Goal: Transaction & Acquisition: Purchase product/service

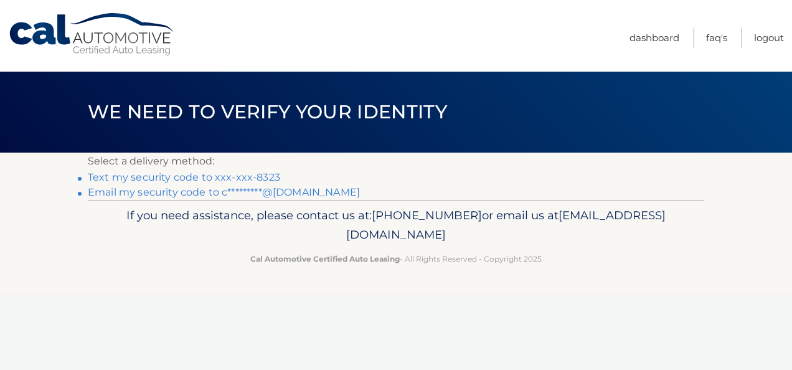
click at [245, 177] on link "Text my security code to xxx-xxx-8323" at bounding box center [184, 177] width 192 height 12
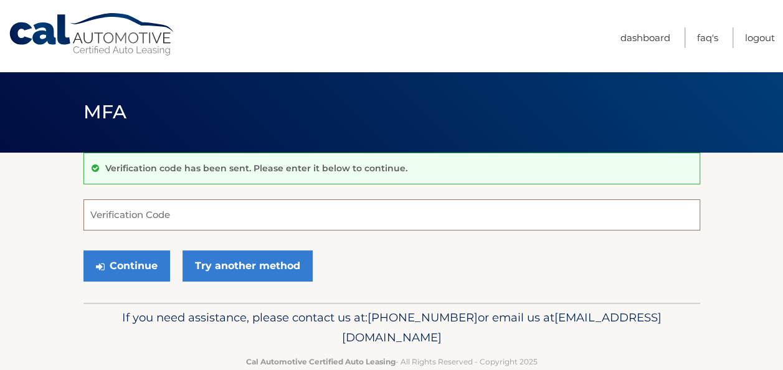
click at [243, 213] on input "Verification Code" at bounding box center [391, 214] width 616 height 31
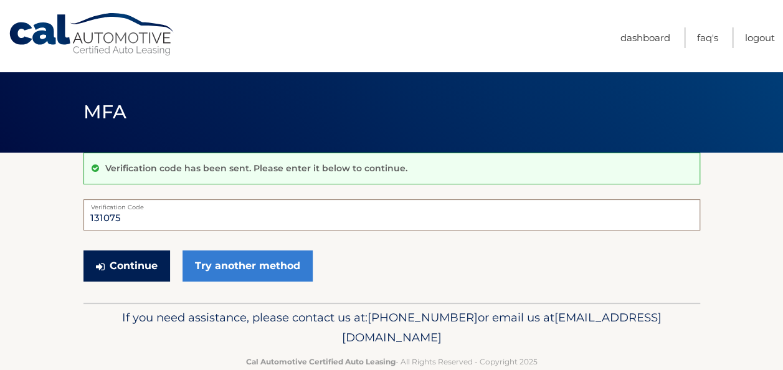
type input "131075"
click at [143, 258] on button "Continue" at bounding box center [126, 265] width 87 height 31
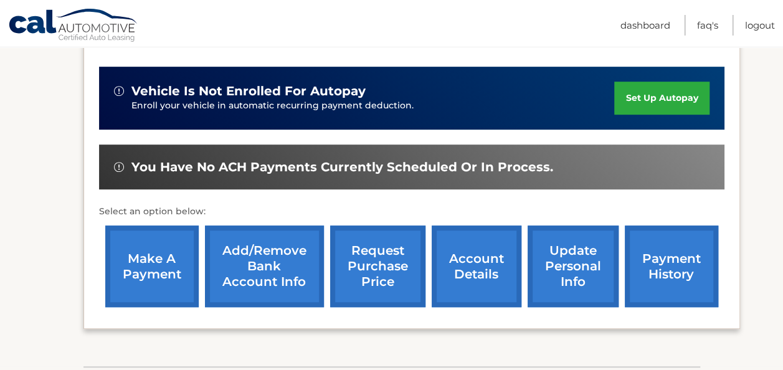
scroll to position [316, 0]
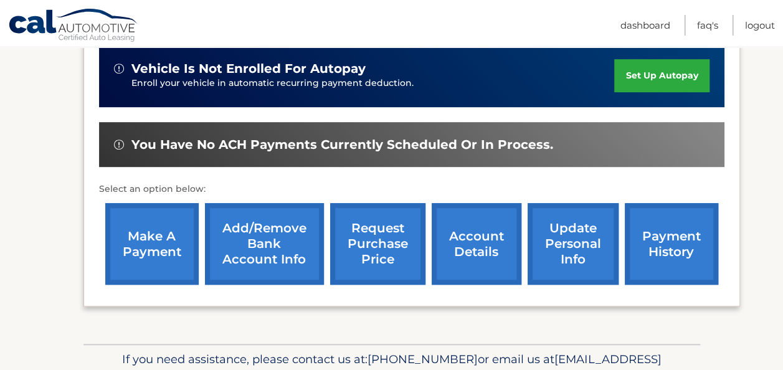
click at [138, 237] on link "make a payment" at bounding box center [151, 244] width 93 height 82
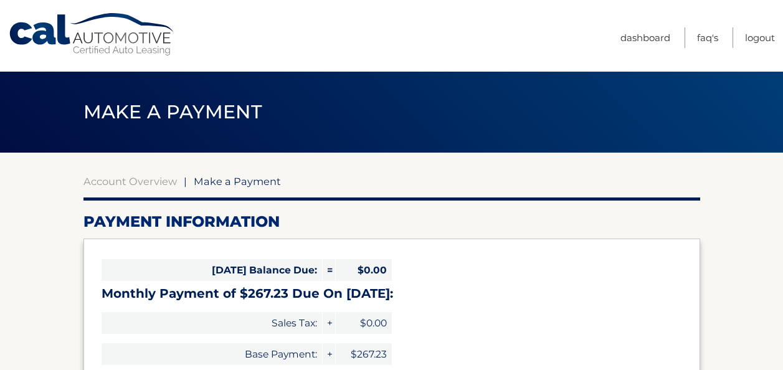
select select "YWU3ZmNjZjItYjg1NC00YmQ0LThmNTYtZWZlZjM4NTU1ZWQy"
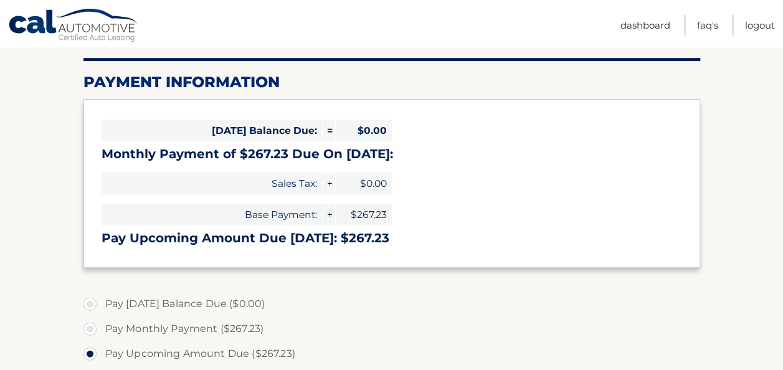
scroll to position [141, 0]
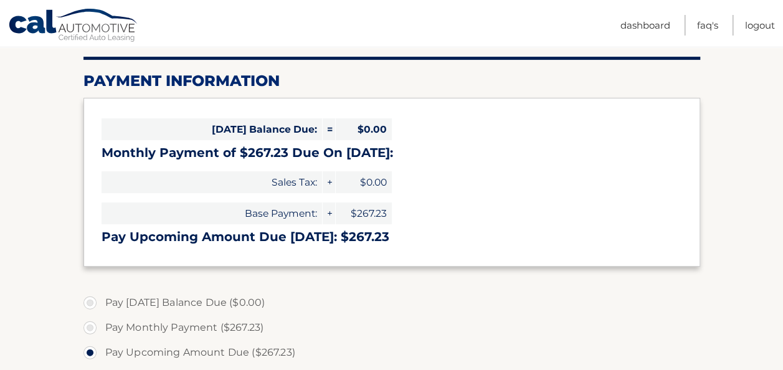
drag, startPoint x: 773, startPoint y: 200, endPoint x: 768, endPoint y: 224, distance: 24.8
click at [768, 224] on section "Account Overview | Make a Payment Payment Information [DATE] Balance Due: = $0.…" at bounding box center [391, 333] width 783 height 642
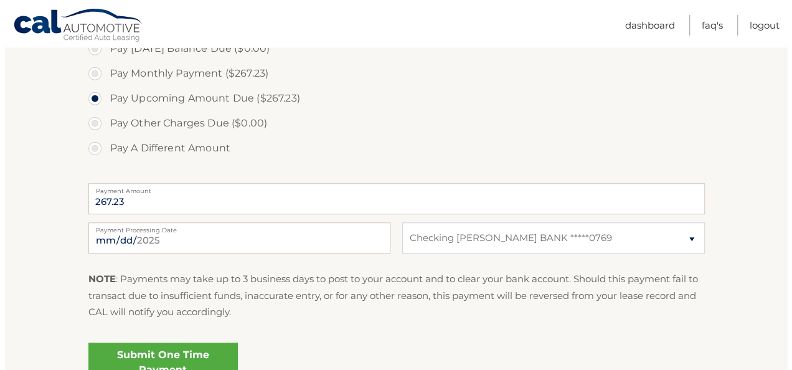
scroll to position [407, 0]
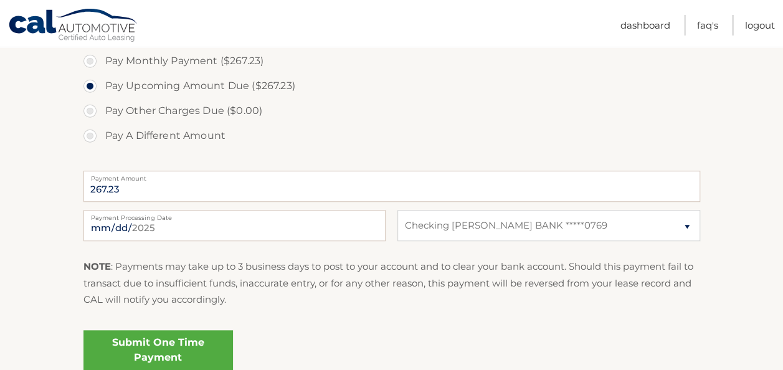
click at [178, 345] on link "Submit One Time Payment" at bounding box center [157, 350] width 149 height 40
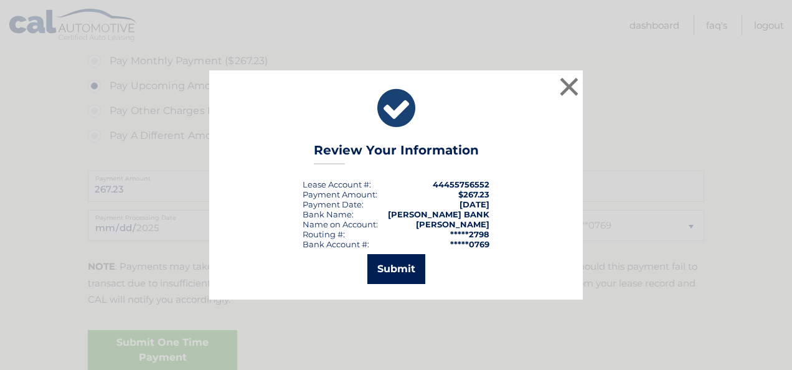
click at [379, 274] on button "Submit" at bounding box center [396, 269] width 58 height 30
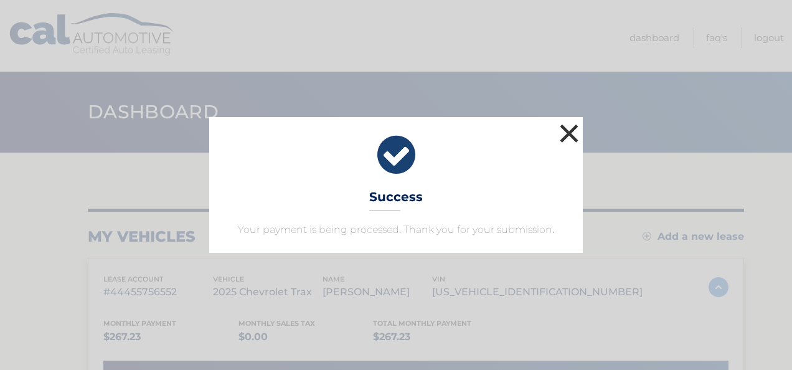
click at [566, 132] on button "×" at bounding box center [569, 133] width 25 height 25
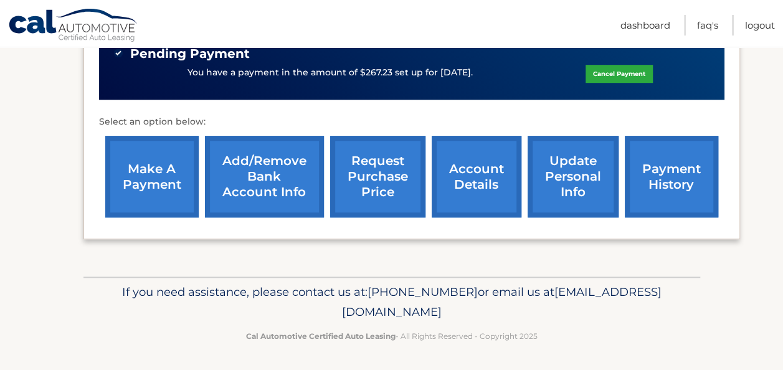
scroll to position [347, 0]
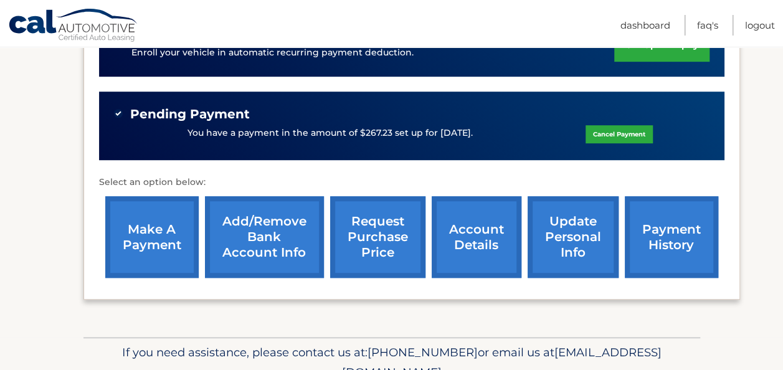
click at [448, 235] on link "account details" at bounding box center [476, 237] width 90 height 82
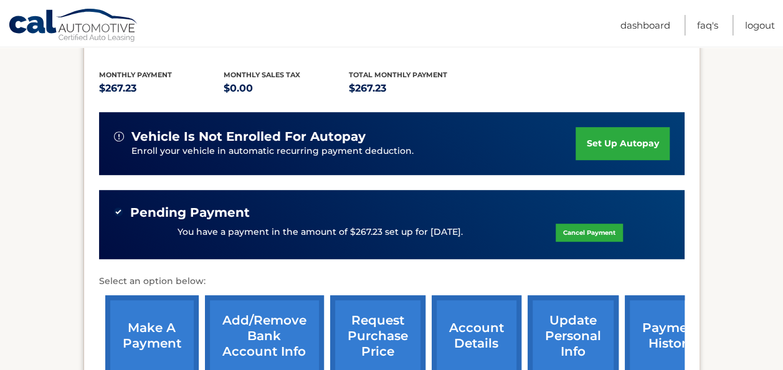
scroll to position [280, 0]
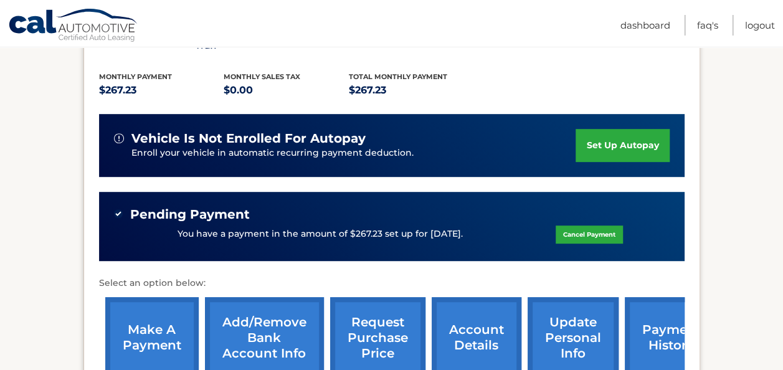
drag, startPoint x: 764, startPoint y: 162, endPoint x: 759, endPoint y: 190, distance: 27.8
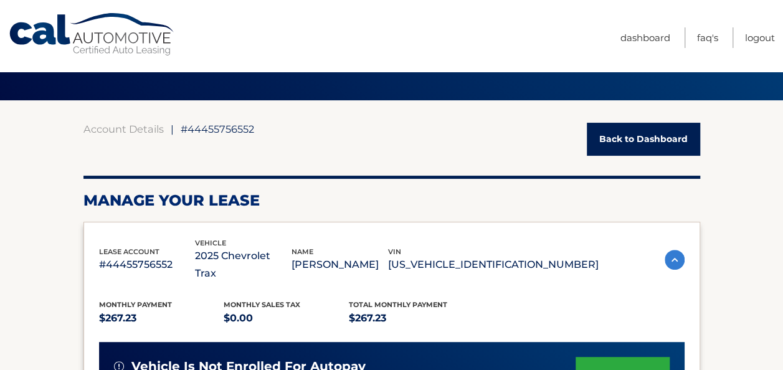
scroll to position [0, 0]
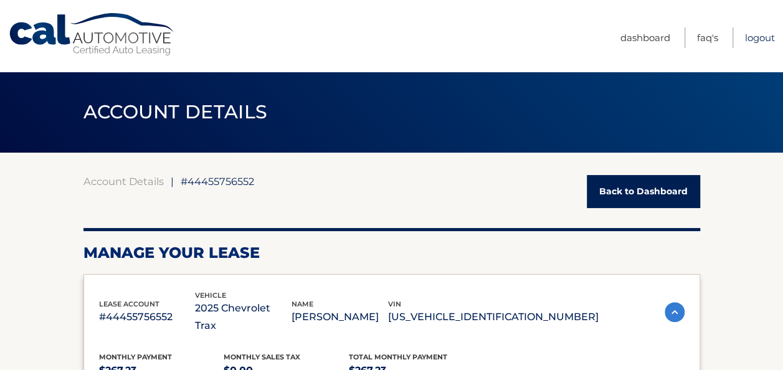
click at [750, 37] on link "Logout" at bounding box center [760, 37] width 30 height 21
